Goal: Information Seeking & Learning: Find specific fact

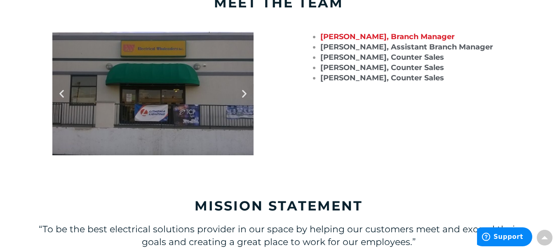
scroll to position [742, 0]
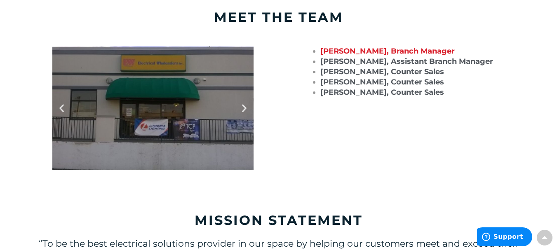
click at [245, 103] on icon "Next slide" at bounding box center [244, 108] width 10 height 10
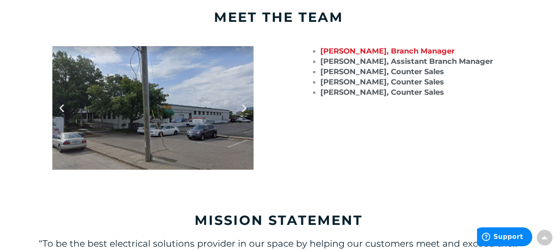
click at [245, 103] on icon "Next slide" at bounding box center [244, 108] width 10 height 10
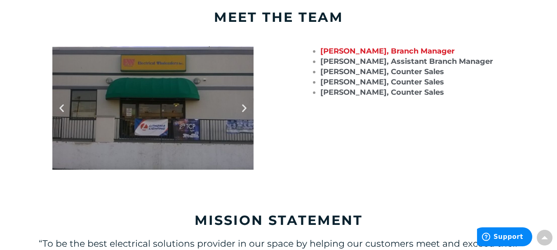
click at [245, 103] on icon "Next slide" at bounding box center [244, 108] width 10 height 10
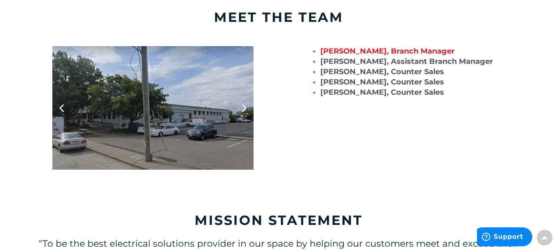
click at [245, 103] on icon "Next slide" at bounding box center [244, 108] width 10 height 10
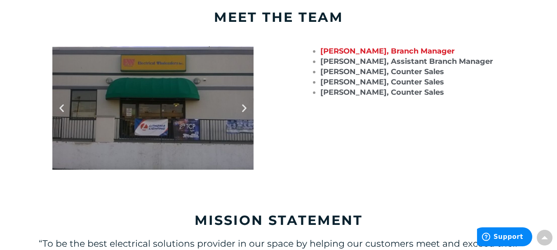
click at [245, 103] on icon "Next slide" at bounding box center [244, 108] width 10 height 10
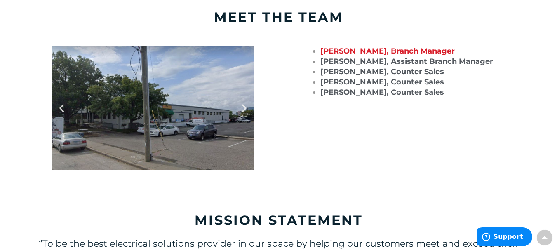
click at [223, 121] on div at bounding box center [152, 108] width 201 height 124
click at [190, 118] on div at bounding box center [152, 108] width 201 height 124
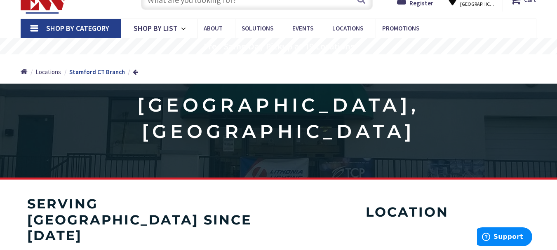
scroll to position [0, 0]
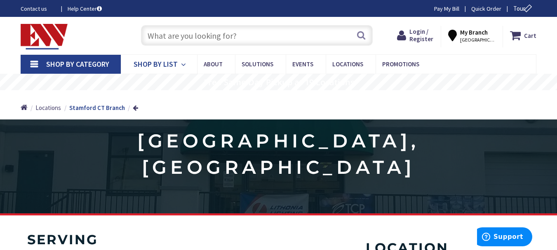
click at [187, 65] on icon at bounding box center [185, 65] width 8 height 18
click at [194, 31] on input "text" at bounding box center [257, 35] width 232 height 21
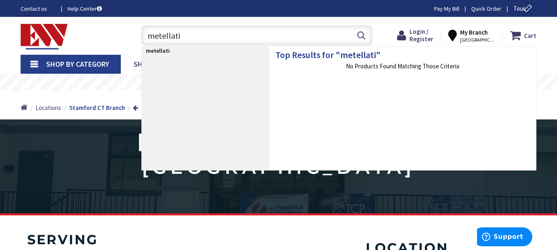
type input "metellatic"
